Goal: Information Seeking & Learning: Learn about a topic

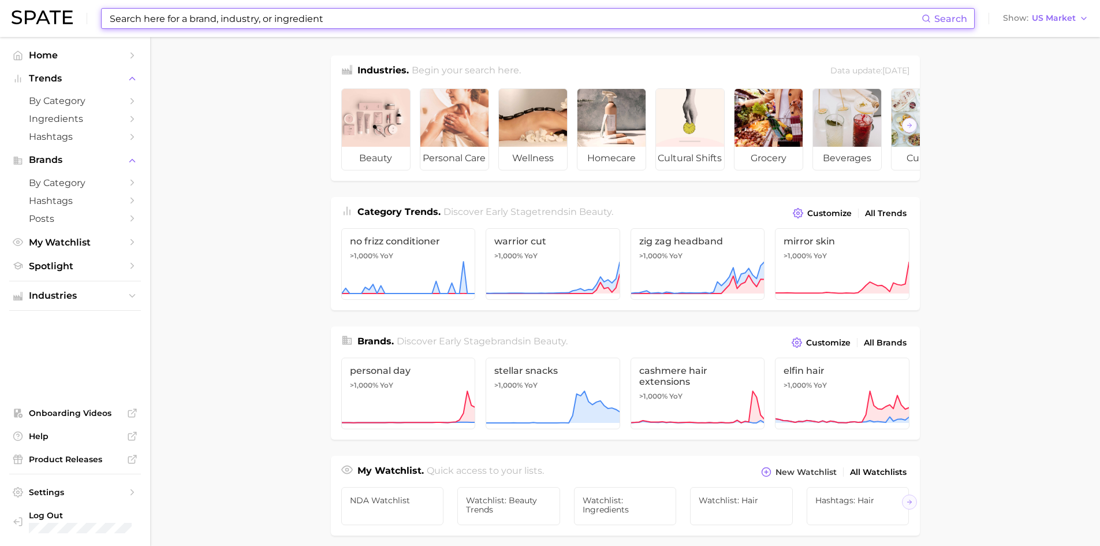
click at [191, 21] on input at bounding box center [515, 19] width 813 height 20
paste input "Amla"
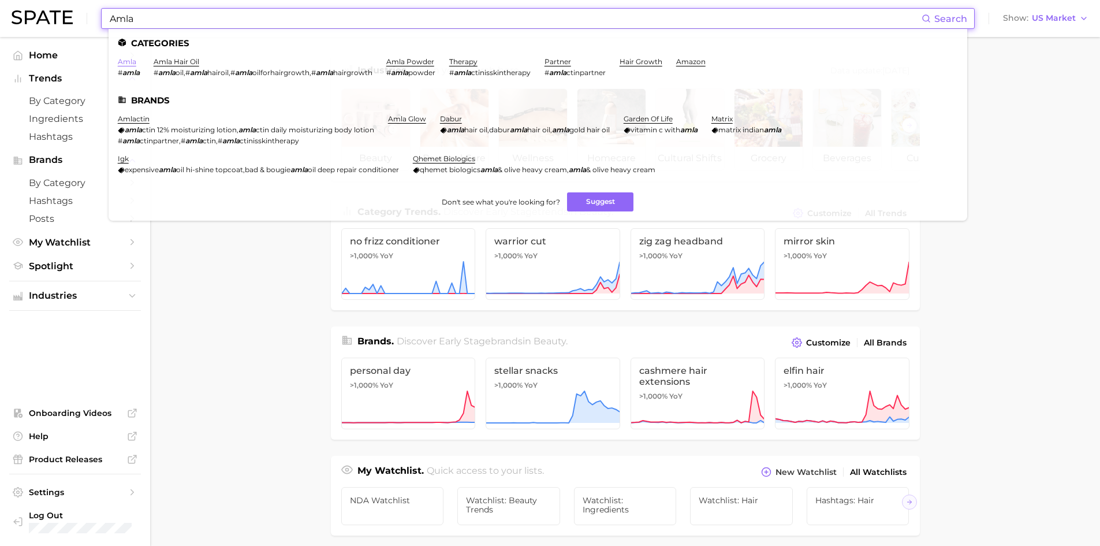
type input "Amla"
click at [126, 63] on link "amla" at bounding box center [127, 61] width 18 height 9
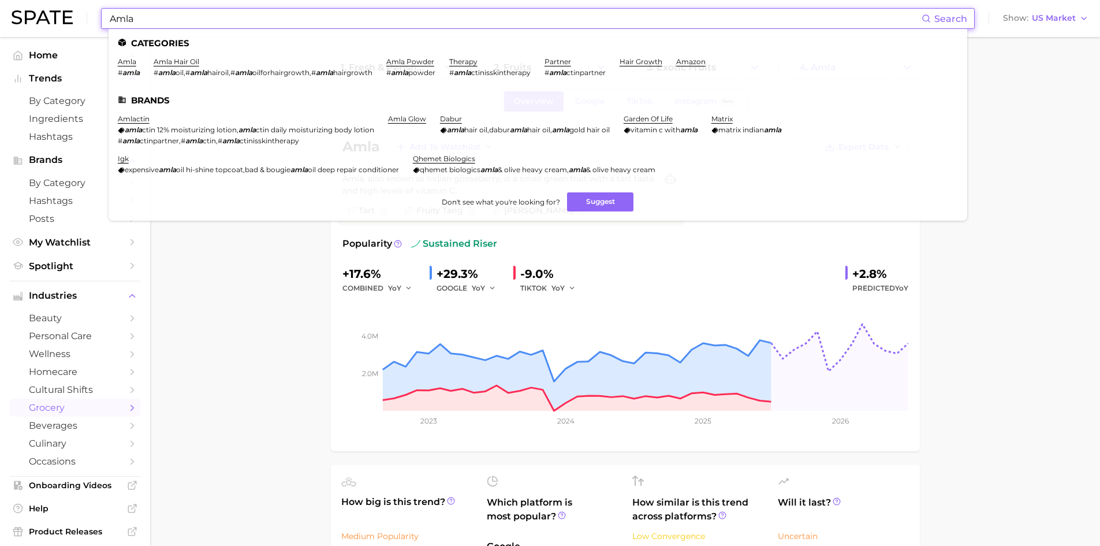
click at [172, 20] on input "Amla" at bounding box center [515, 19] width 813 height 20
click at [121, 14] on input "Amla" at bounding box center [515, 19] width 813 height 20
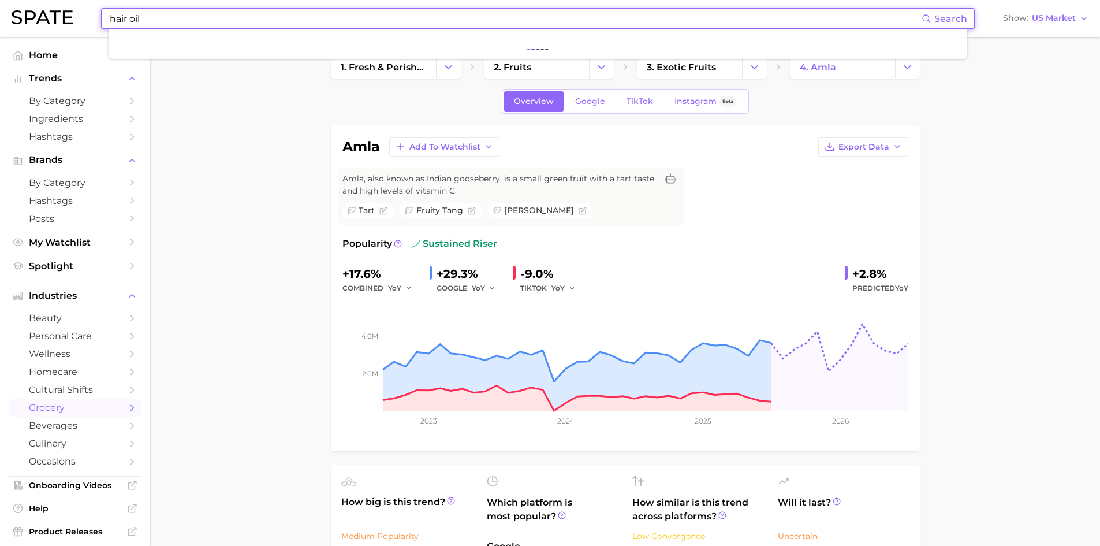
type input "hair oil"
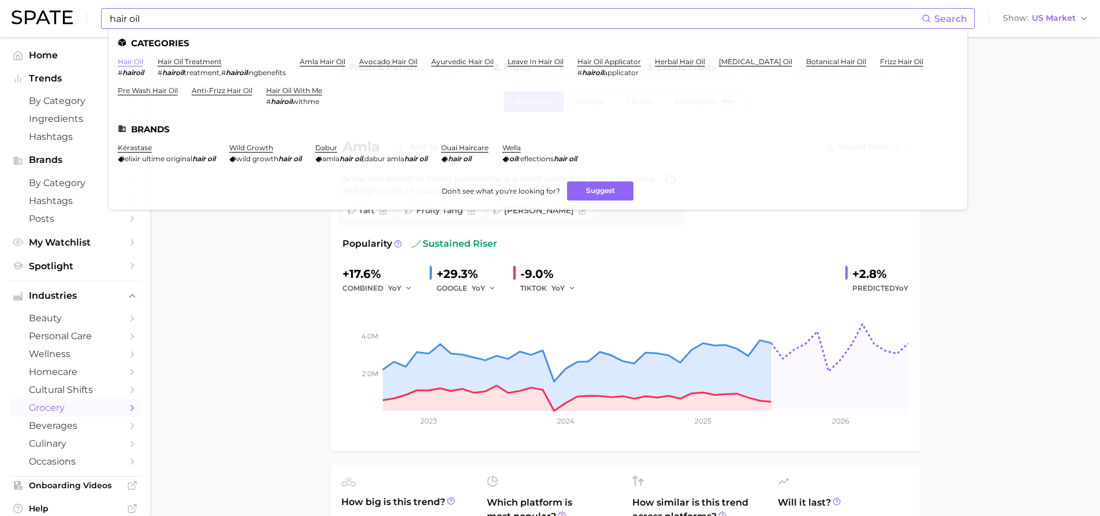
click at [125, 59] on link "hair oil" at bounding box center [130, 61] width 25 height 9
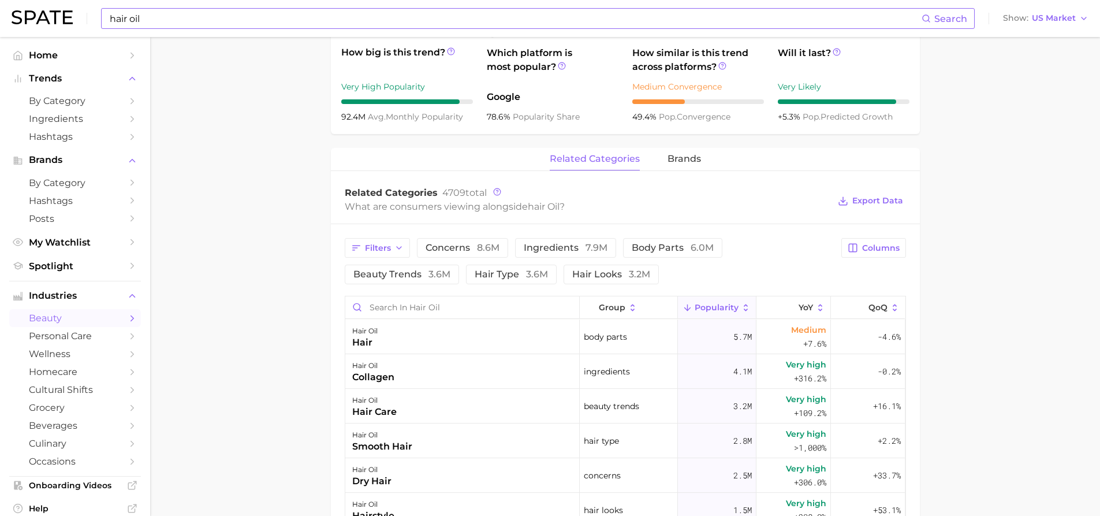
scroll to position [462, 0]
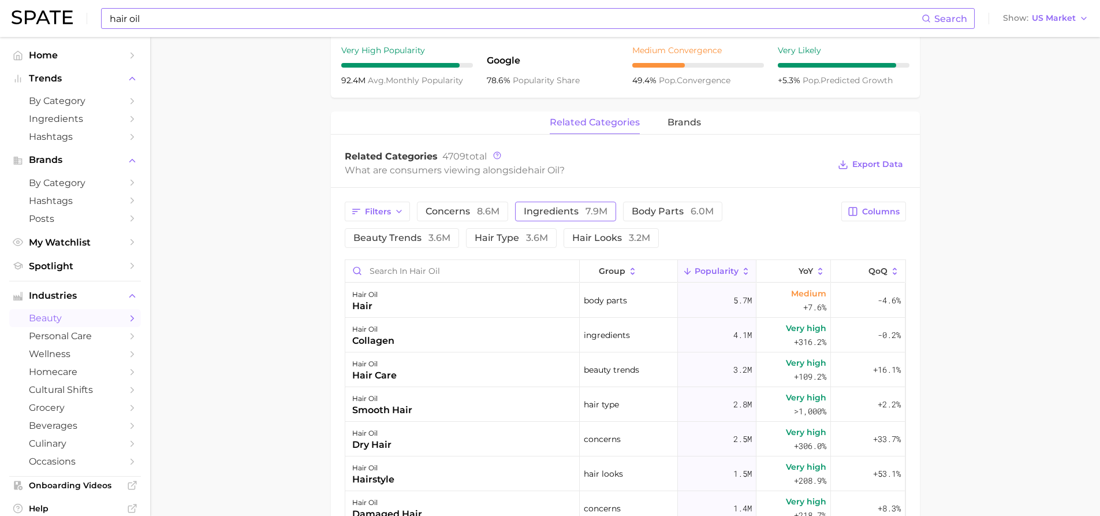
click at [560, 215] on span "ingredients 7.9m" at bounding box center [566, 211] width 84 height 9
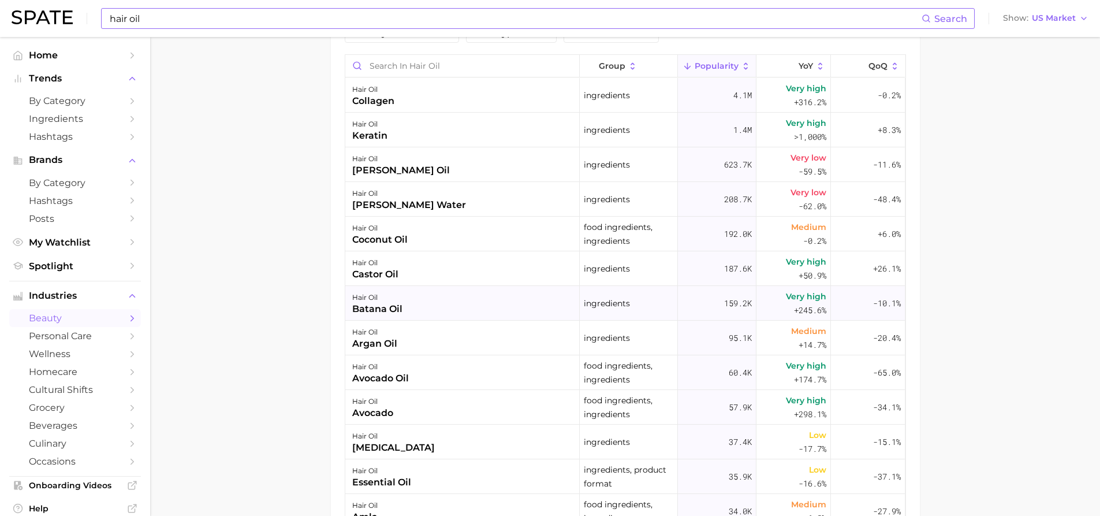
scroll to position [620, 0]
